Goal: Task Accomplishment & Management: Use online tool/utility

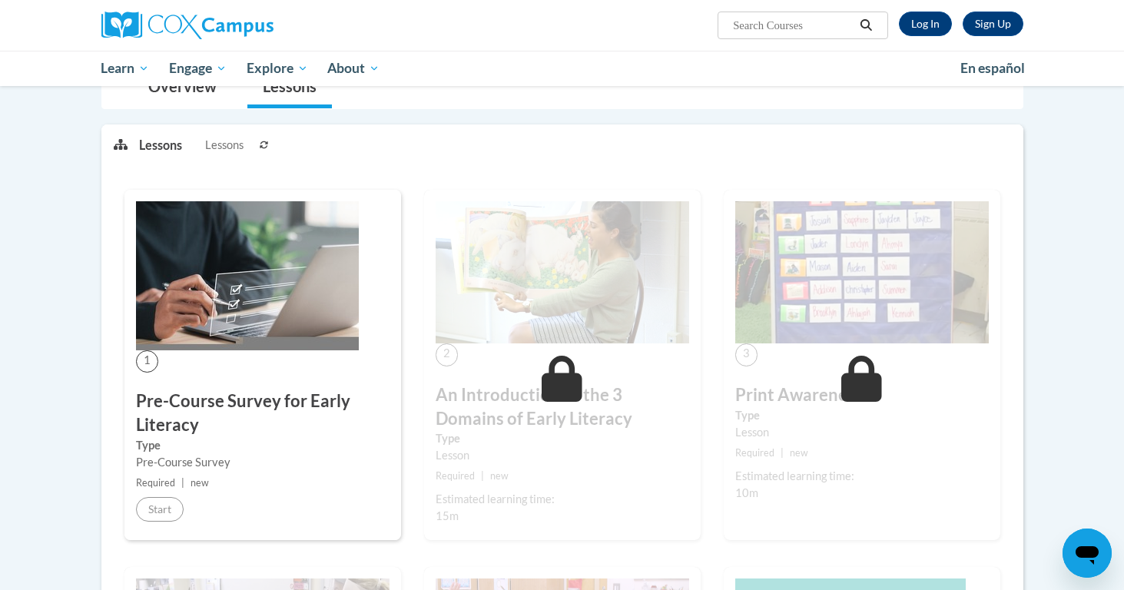
scroll to position [194, 0]
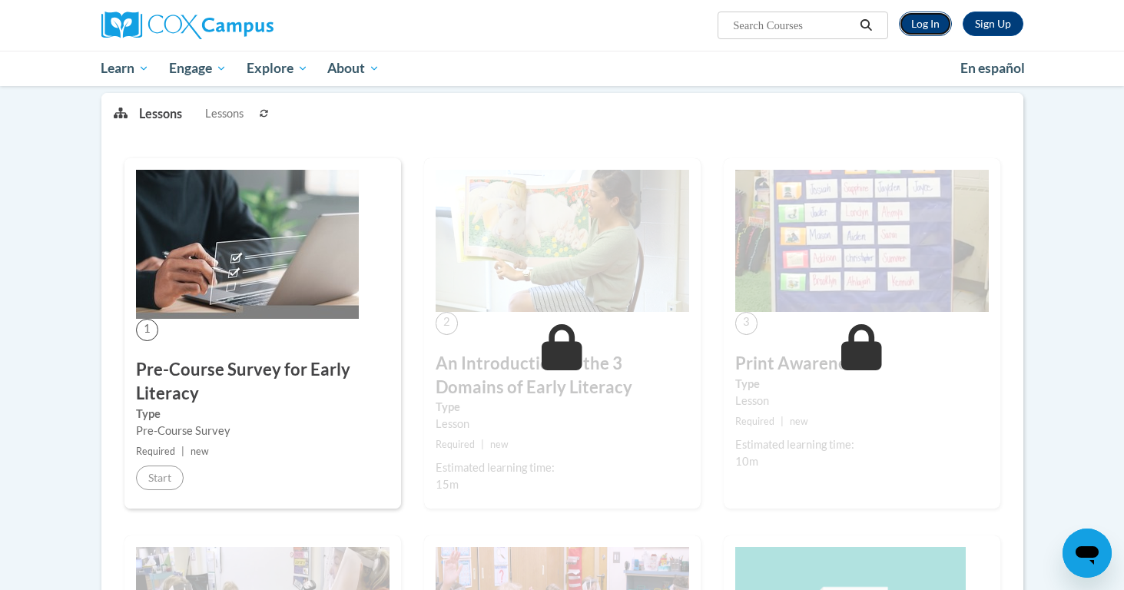
click at [934, 13] on link "Log In" at bounding box center [925, 24] width 53 height 25
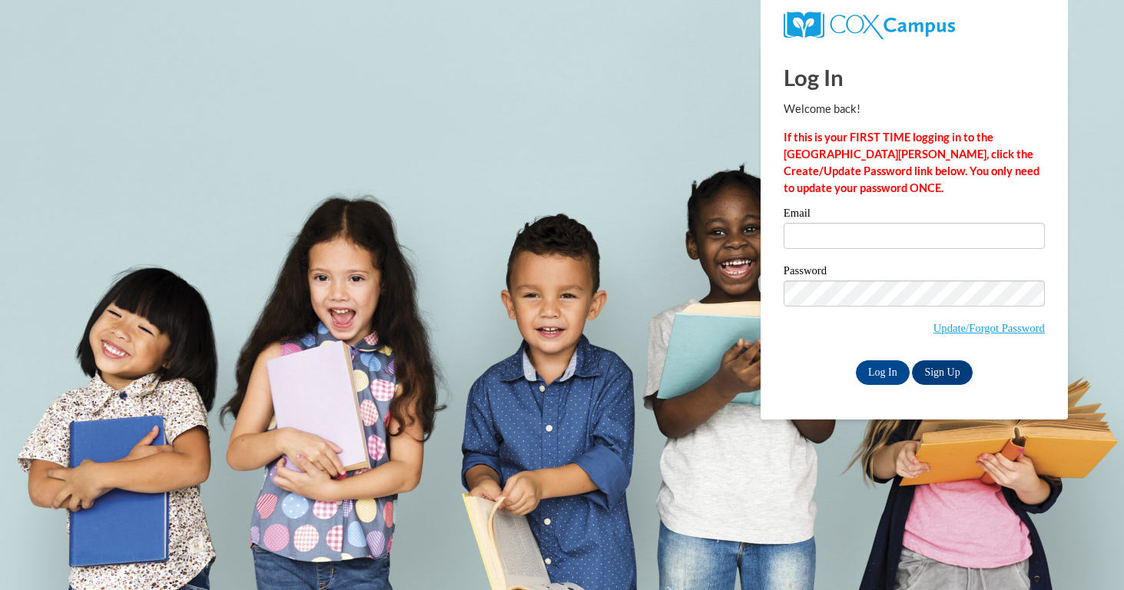
click at [869, 221] on label "Email" at bounding box center [913, 214] width 261 height 15
click at [869, 223] on input "Email" at bounding box center [913, 236] width 261 height 26
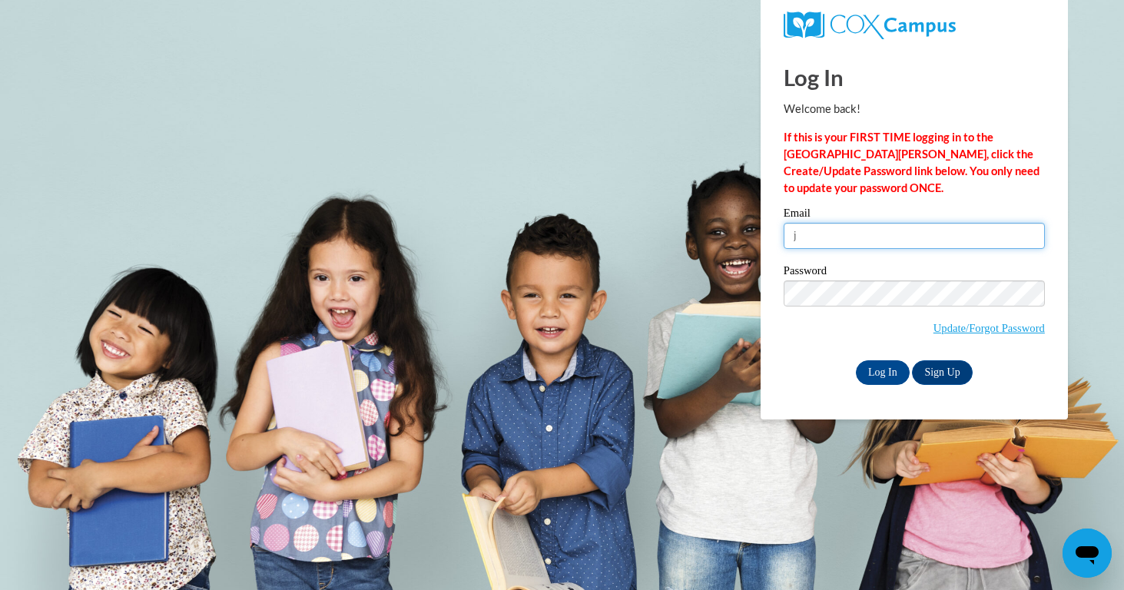
type input "jnbruns@student.uiwtx.edu"
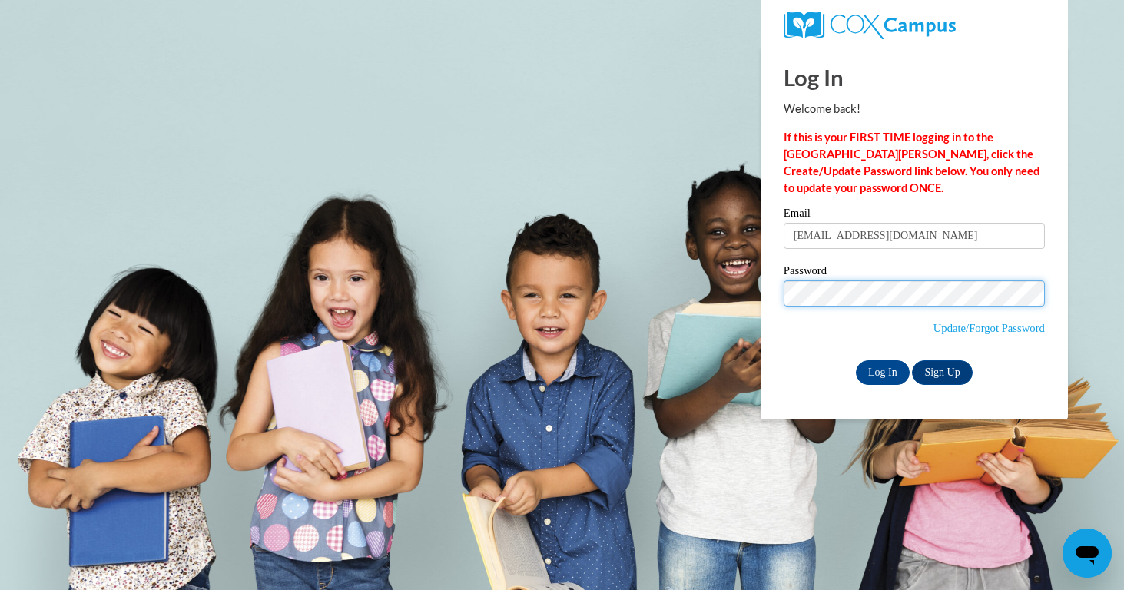
click at [856, 360] on input "Log In" at bounding box center [883, 372] width 54 height 25
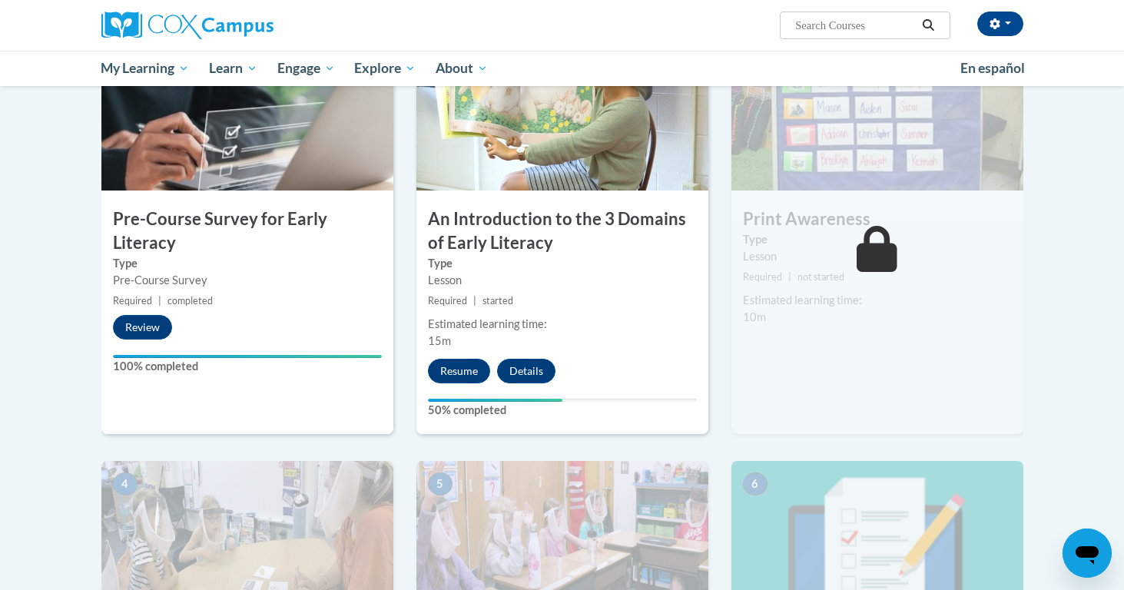
scroll to position [402, 0]
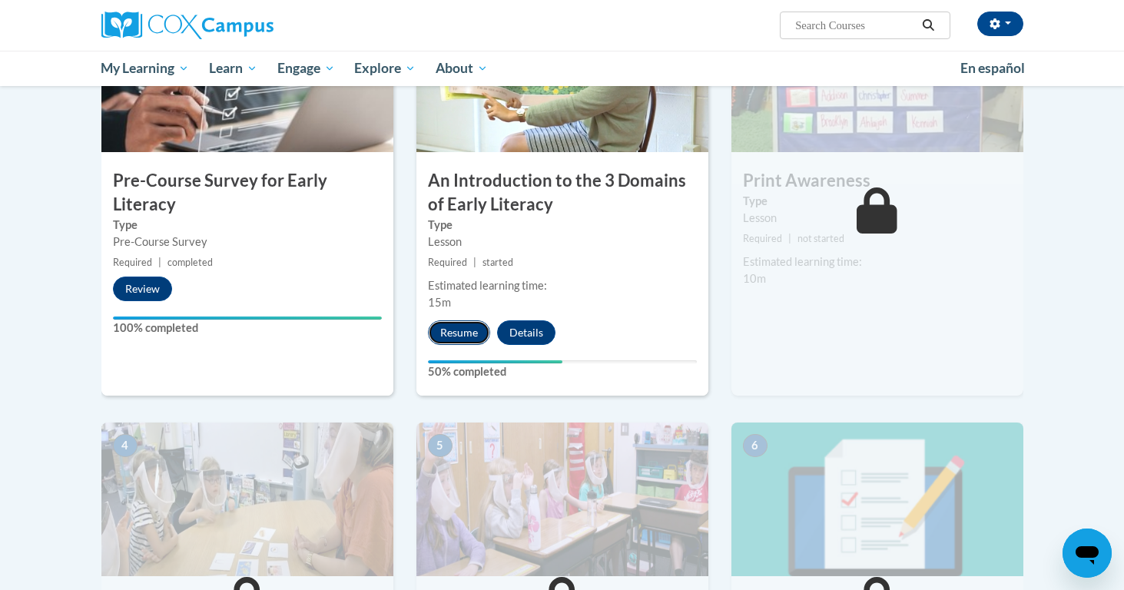
click at [443, 330] on button "Resume" at bounding box center [459, 332] width 62 height 25
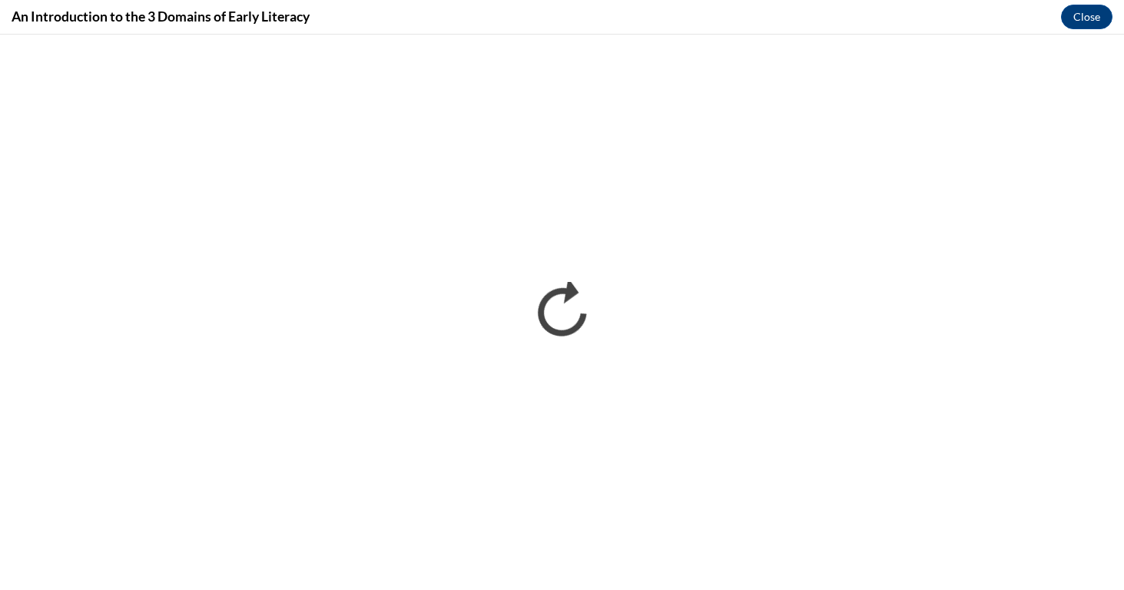
scroll to position [0, 0]
click at [746, 2] on div "An Introduction to the 3 Domains of Early Literacy Close" at bounding box center [562, 17] width 1124 height 35
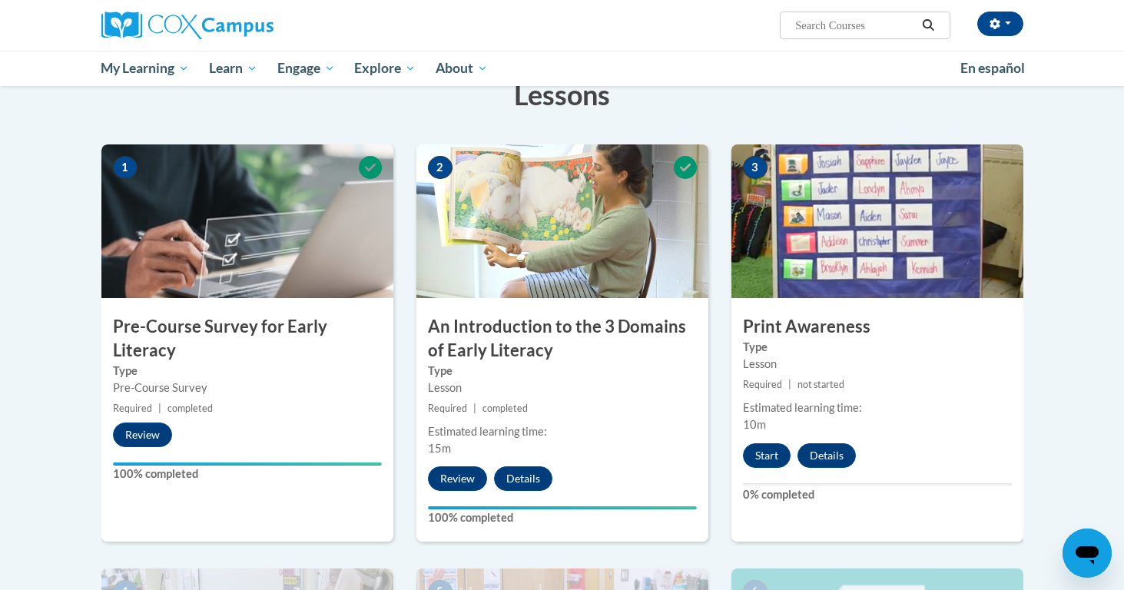
scroll to position [257, 0]
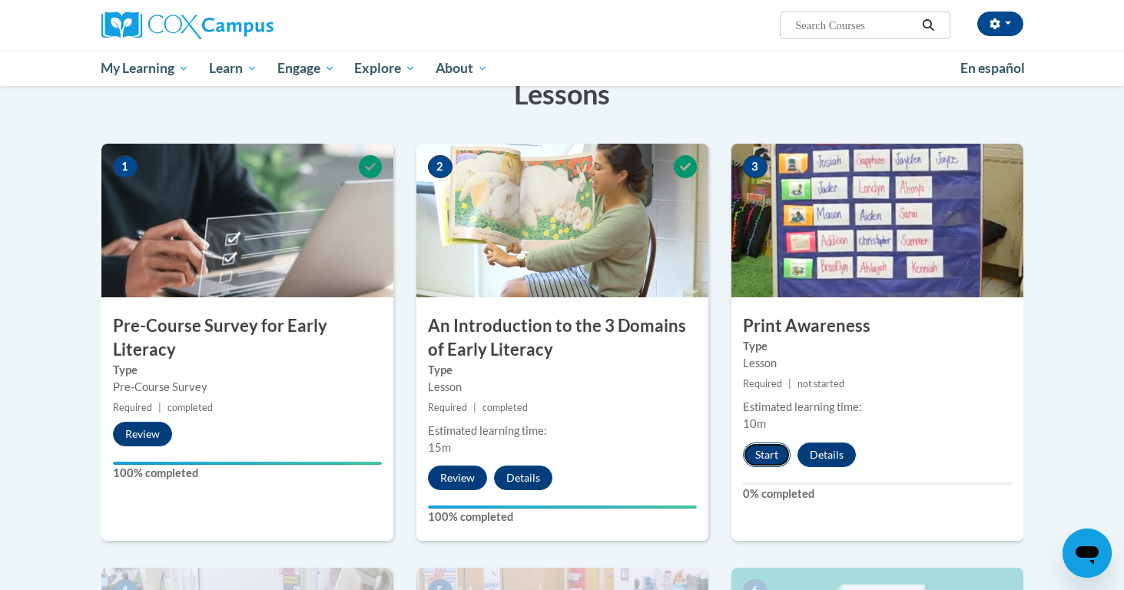
click at [775, 457] on button "Start" at bounding box center [767, 454] width 48 height 25
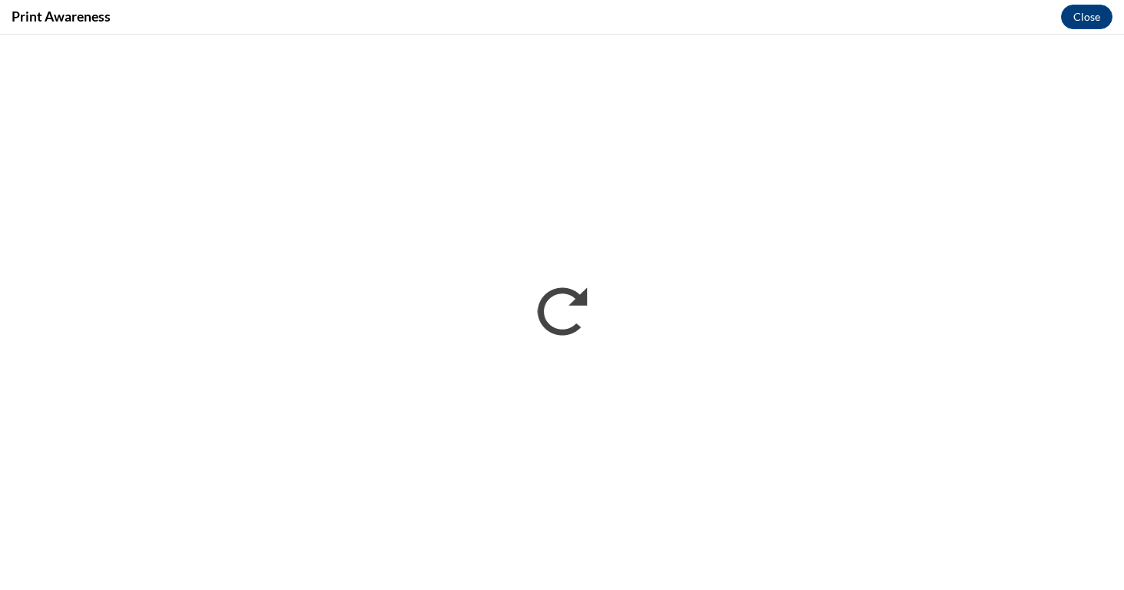
scroll to position [0, 0]
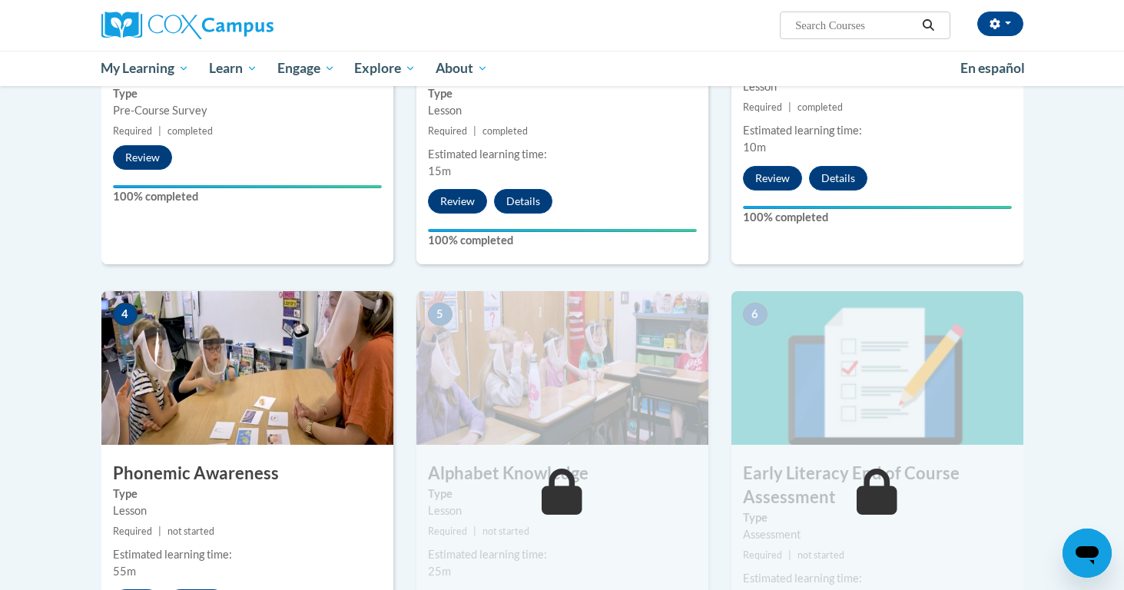
scroll to position [666, 0]
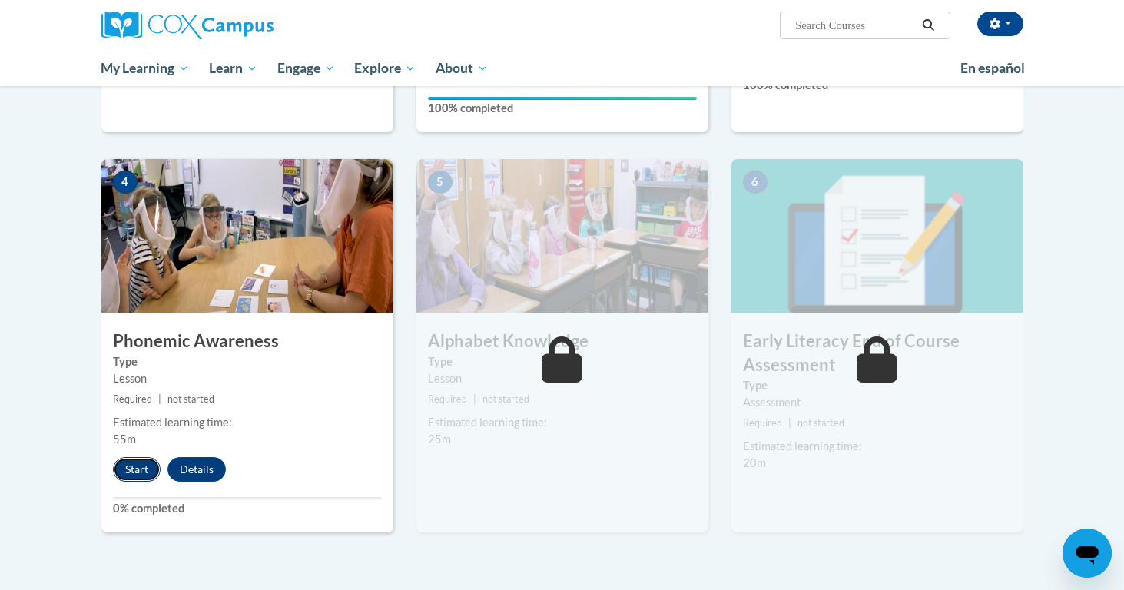
click at [124, 465] on button "Start" at bounding box center [137, 469] width 48 height 25
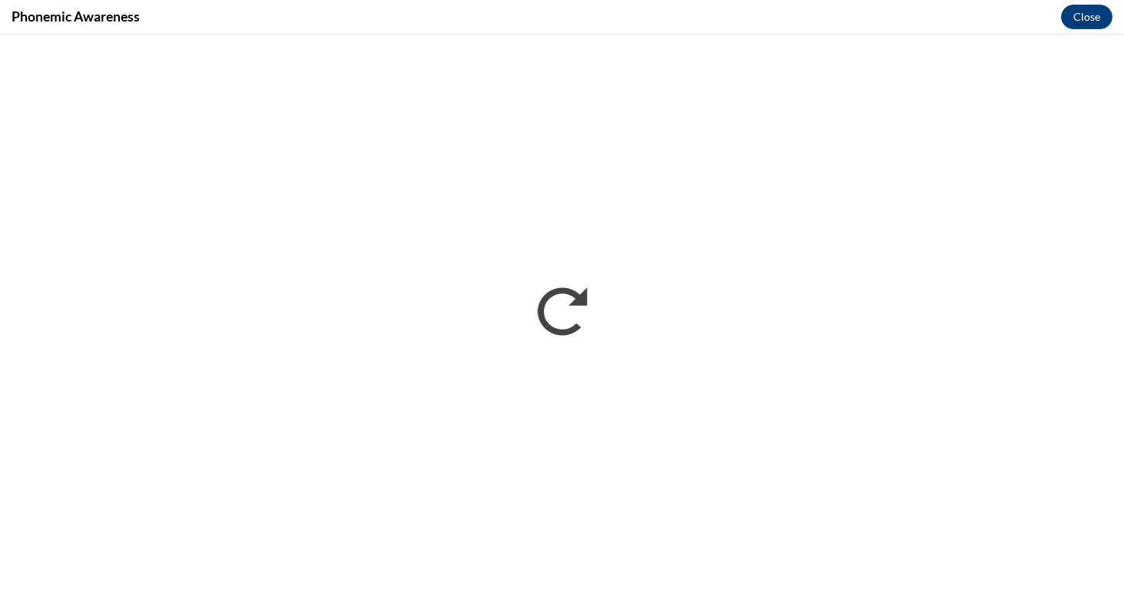
scroll to position [0, 0]
